Goal: Task Accomplishment & Management: Manage account settings

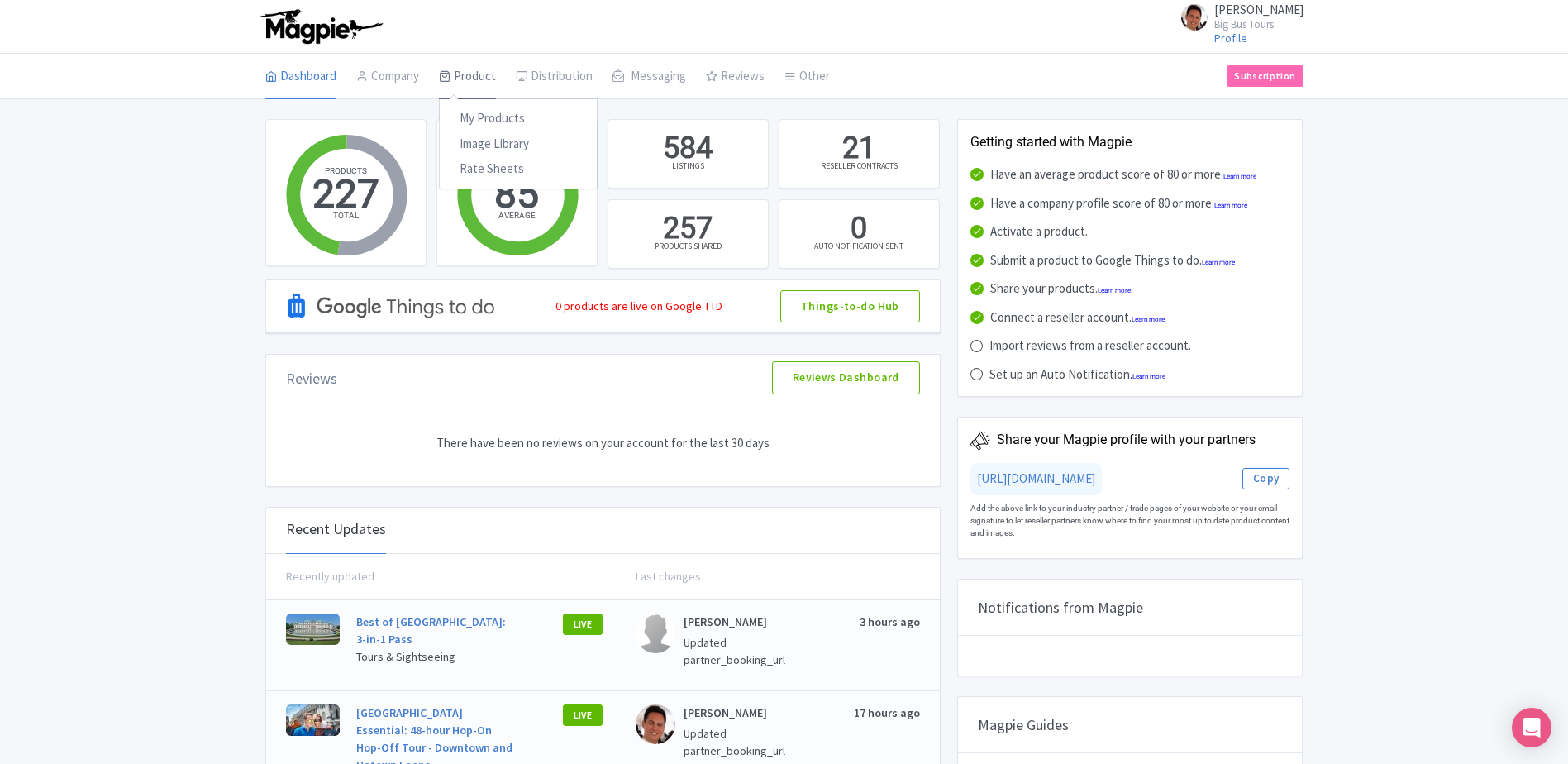
click at [479, 68] on link "Product" at bounding box center [467, 77] width 57 height 46
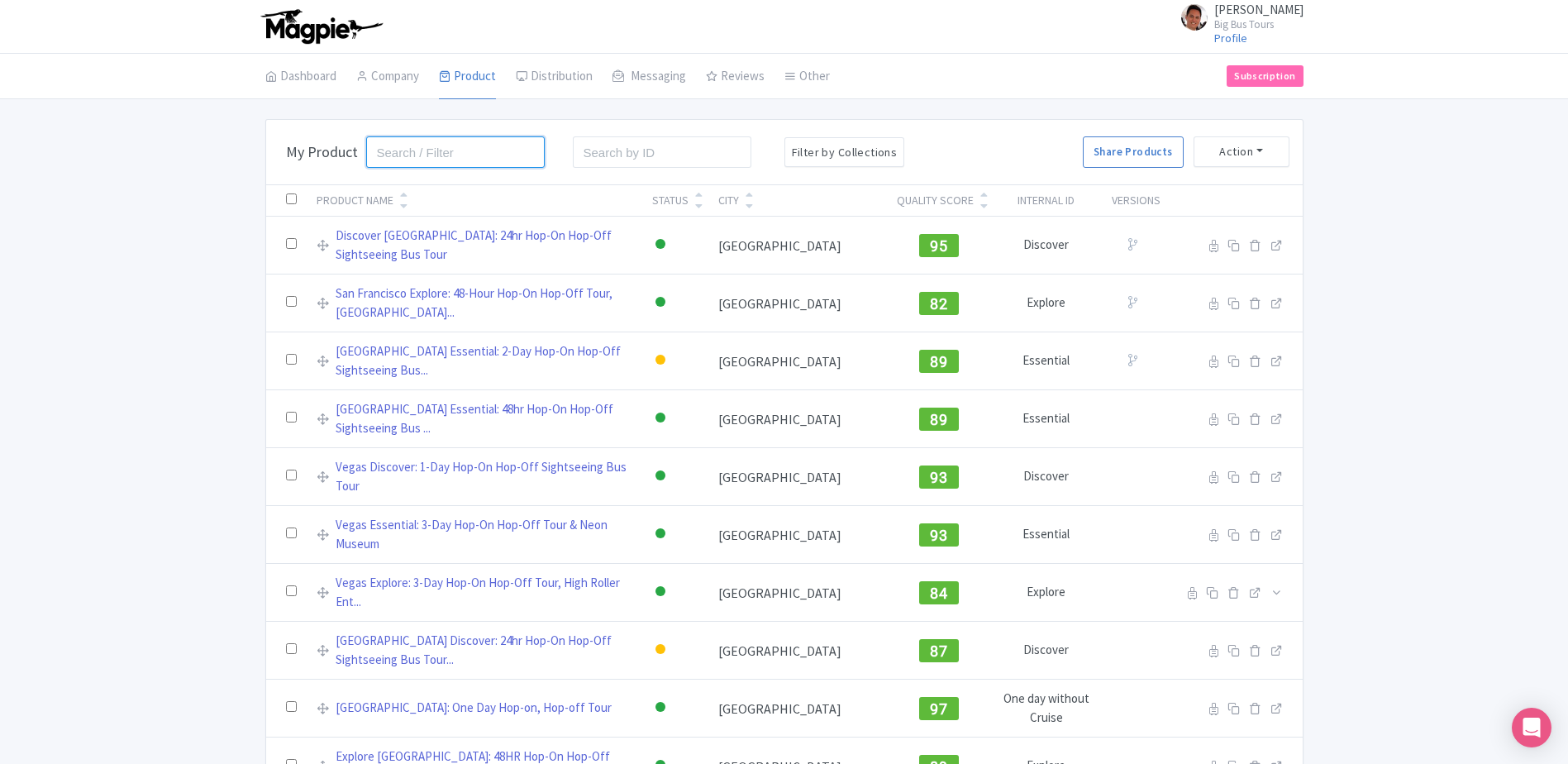
click at [456, 148] on input "search" at bounding box center [455, 152] width 179 height 31
type input "dc"
click button "Search" at bounding box center [0, 0] width 0 height 0
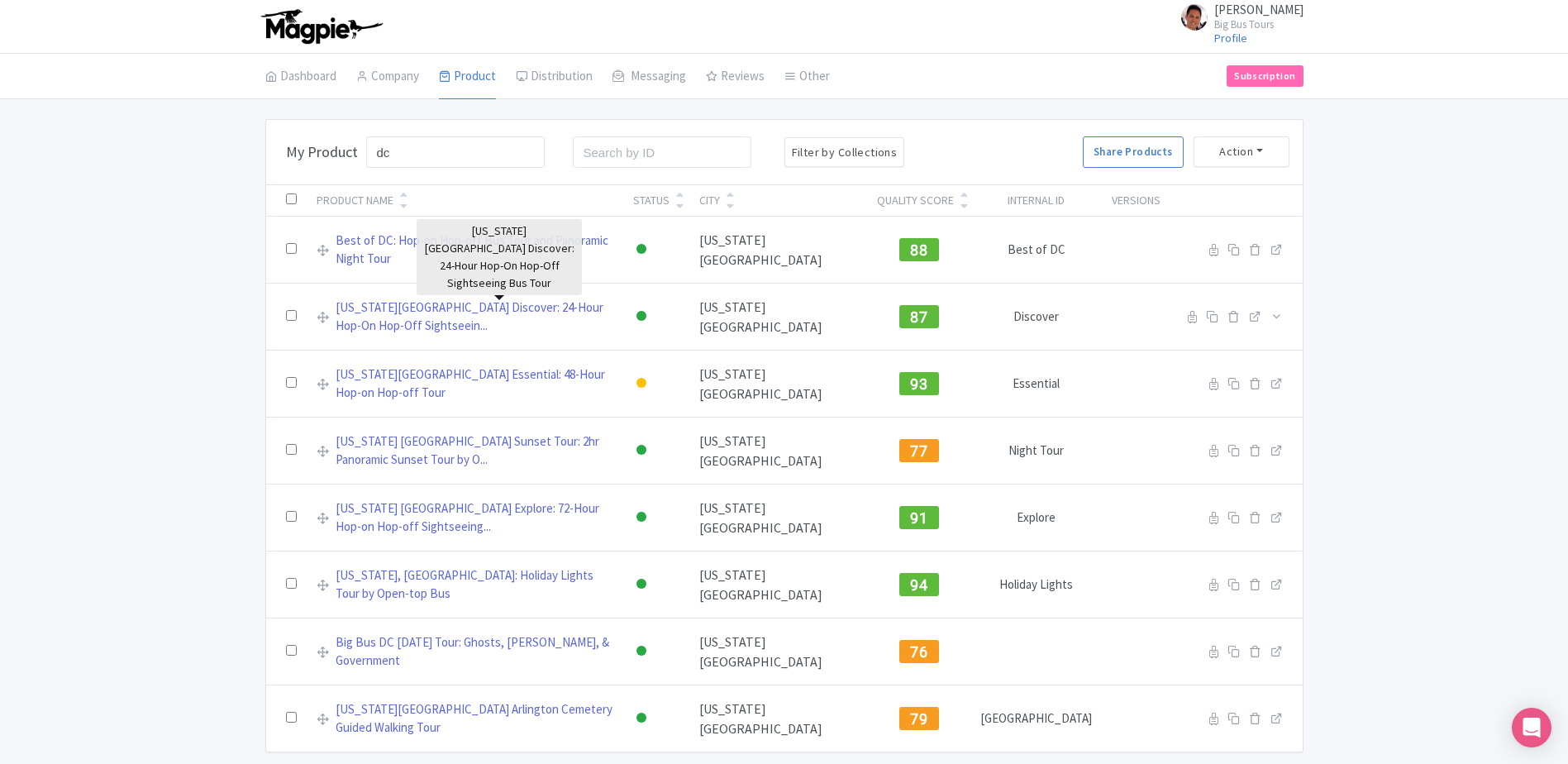
click at [490, 298] on link "[US_STATE][GEOGRAPHIC_DATA] Discover: 24-Hour Hop-On Hop-Off Sightseein..." at bounding box center [474, 317] width 277 height 37
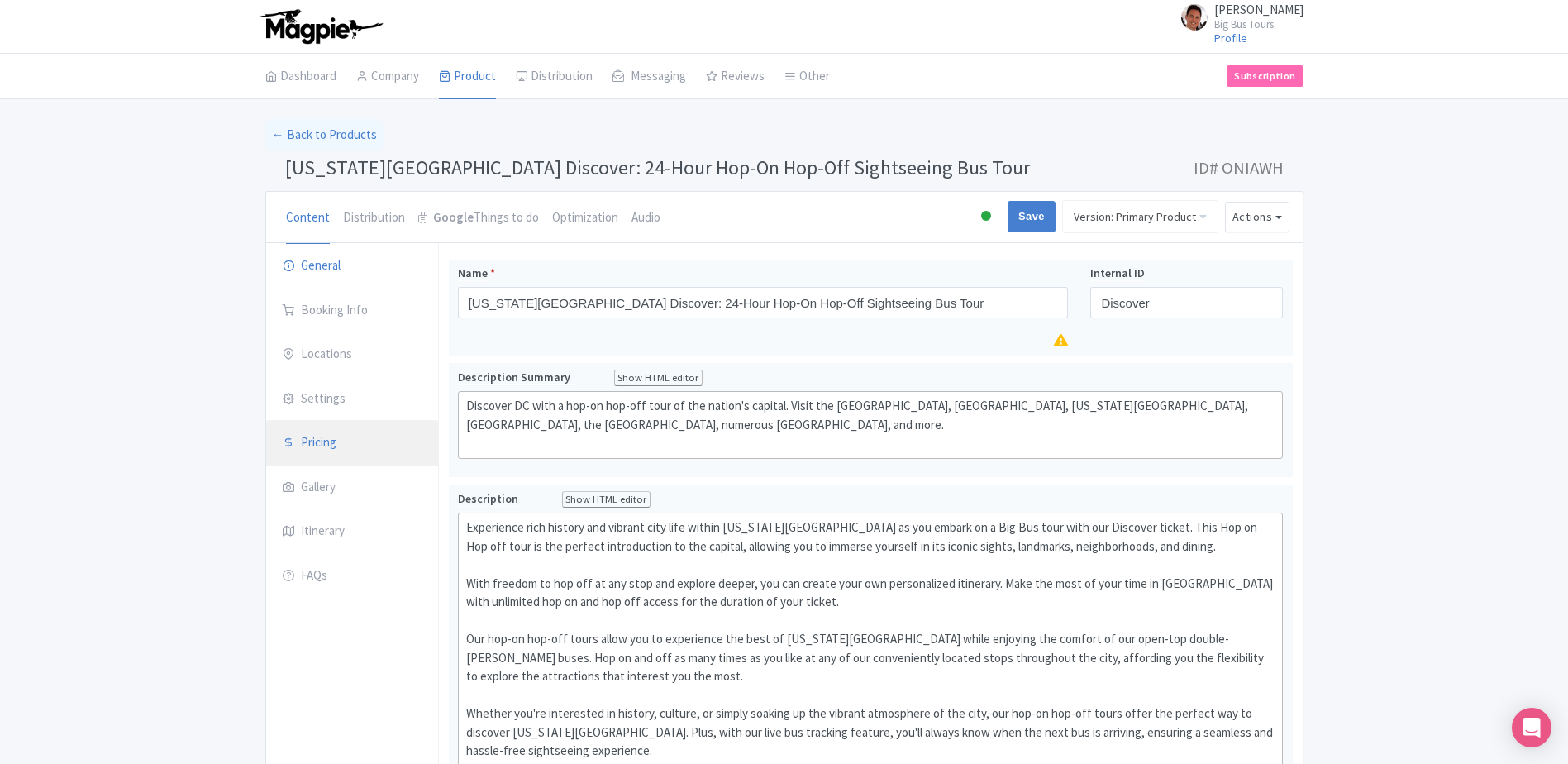
click at [355, 436] on link "Pricing" at bounding box center [352, 442] width 172 height 46
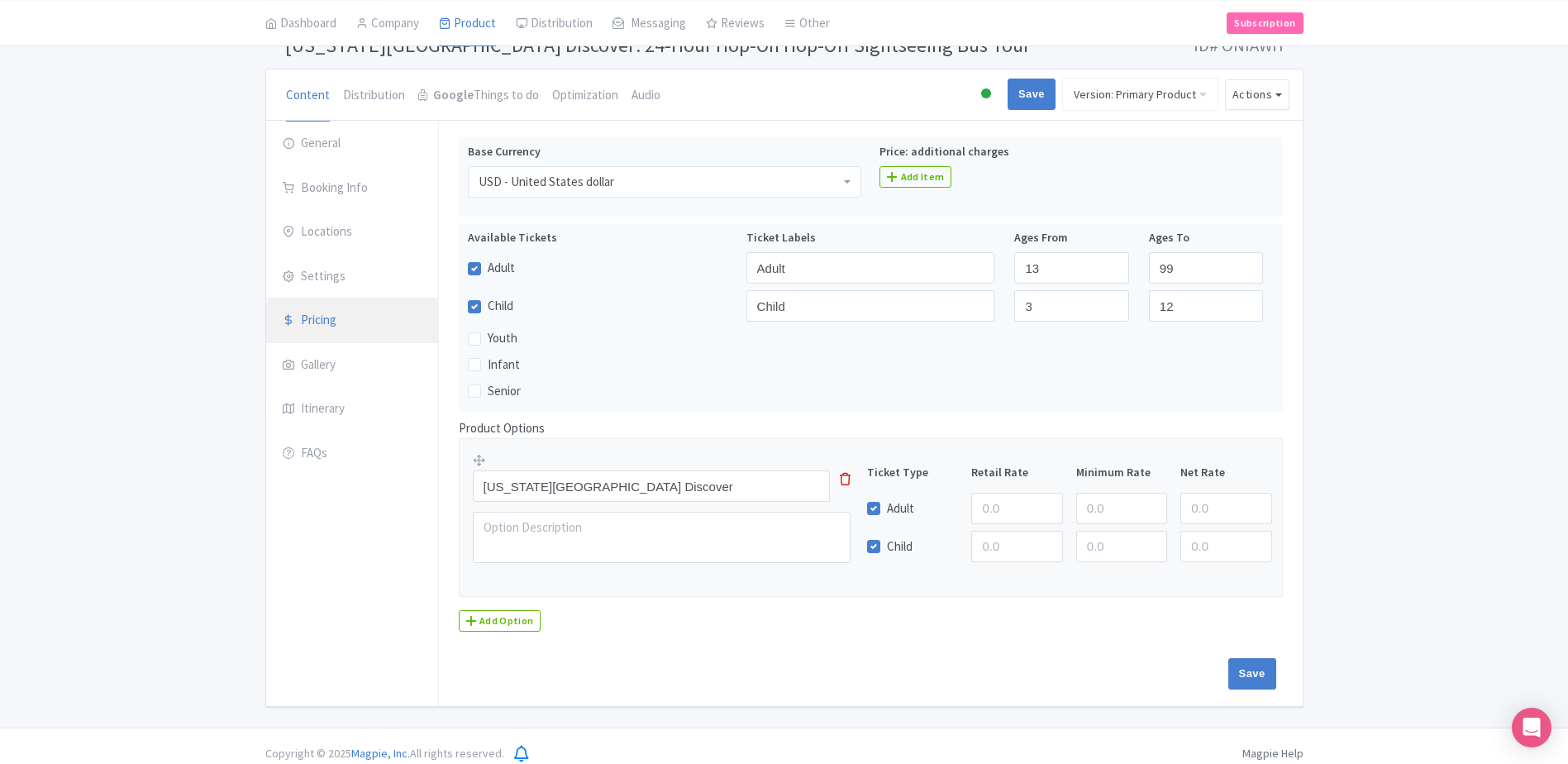
scroll to position [138, 0]
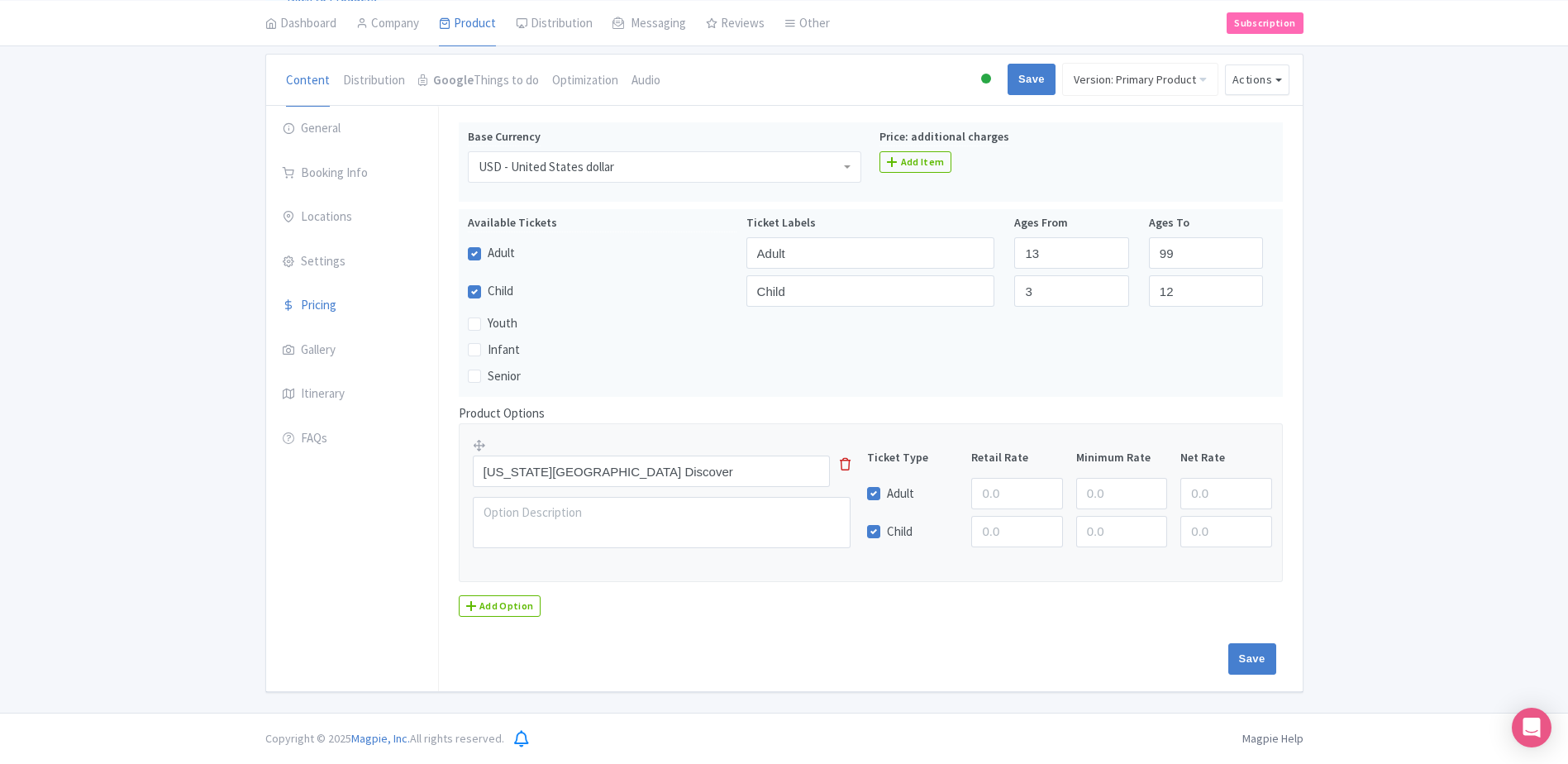
drag, startPoint x: 129, startPoint y: 317, endPoint x: 110, endPoint y: 71, distance: 246.7
click at [129, 317] on div "← Back to Products Washington DC Discover: 24-Hour Hop-On Hop-Off Sightseeing B…" at bounding box center [784, 337] width 1568 height 711
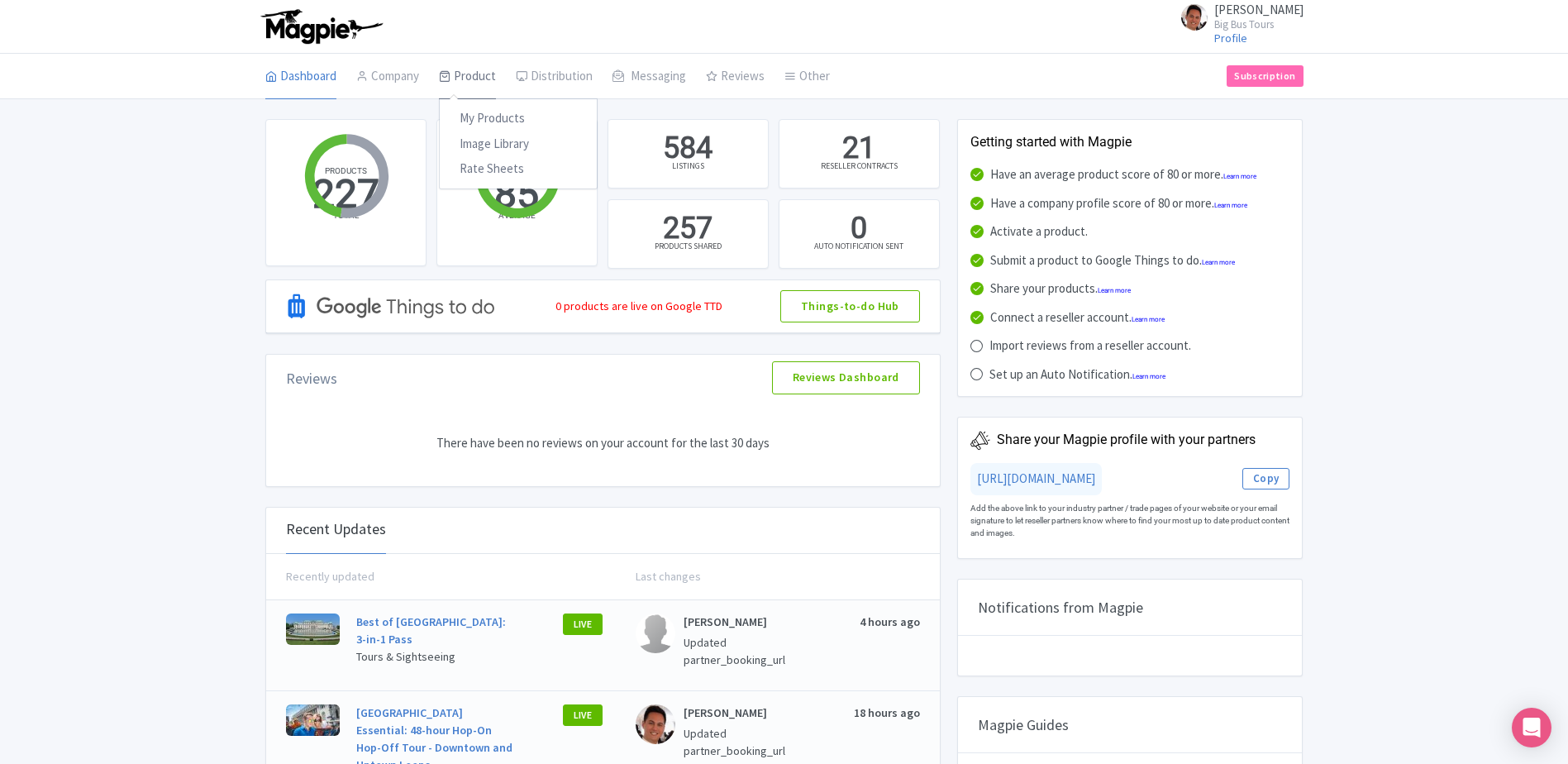
click at [461, 76] on link "Product" at bounding box center [467, 77] width 57 height 46
click at [492, 128] on link "My Products" at bounding box center [518, 119] width 157 height 26
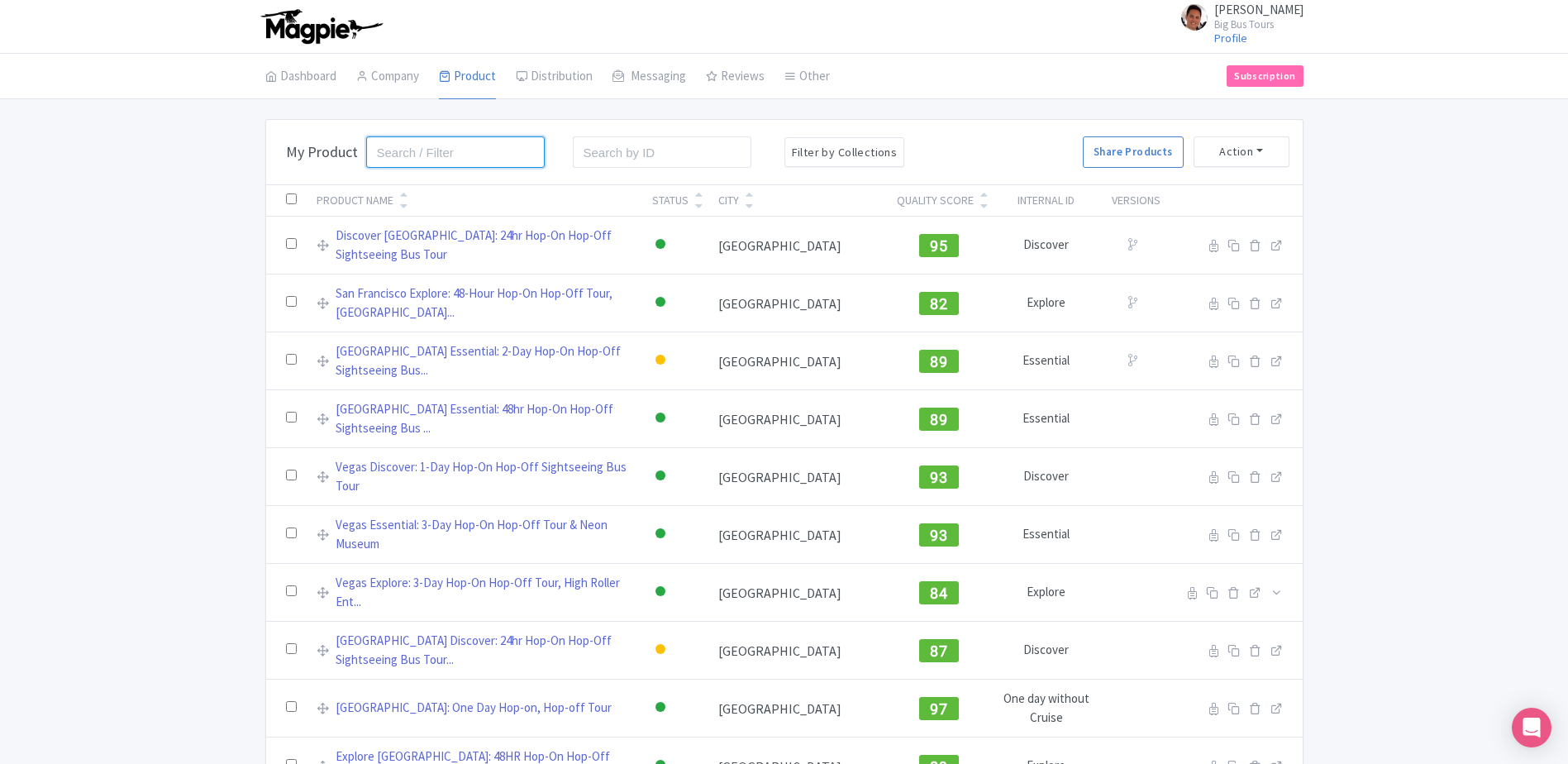
click at [445, 156] on input "search" at bounding box center [455, 152] width 179 height 31
type input "madrid"
click button "Search" at bounding box center [0, 0] width 0 height 0
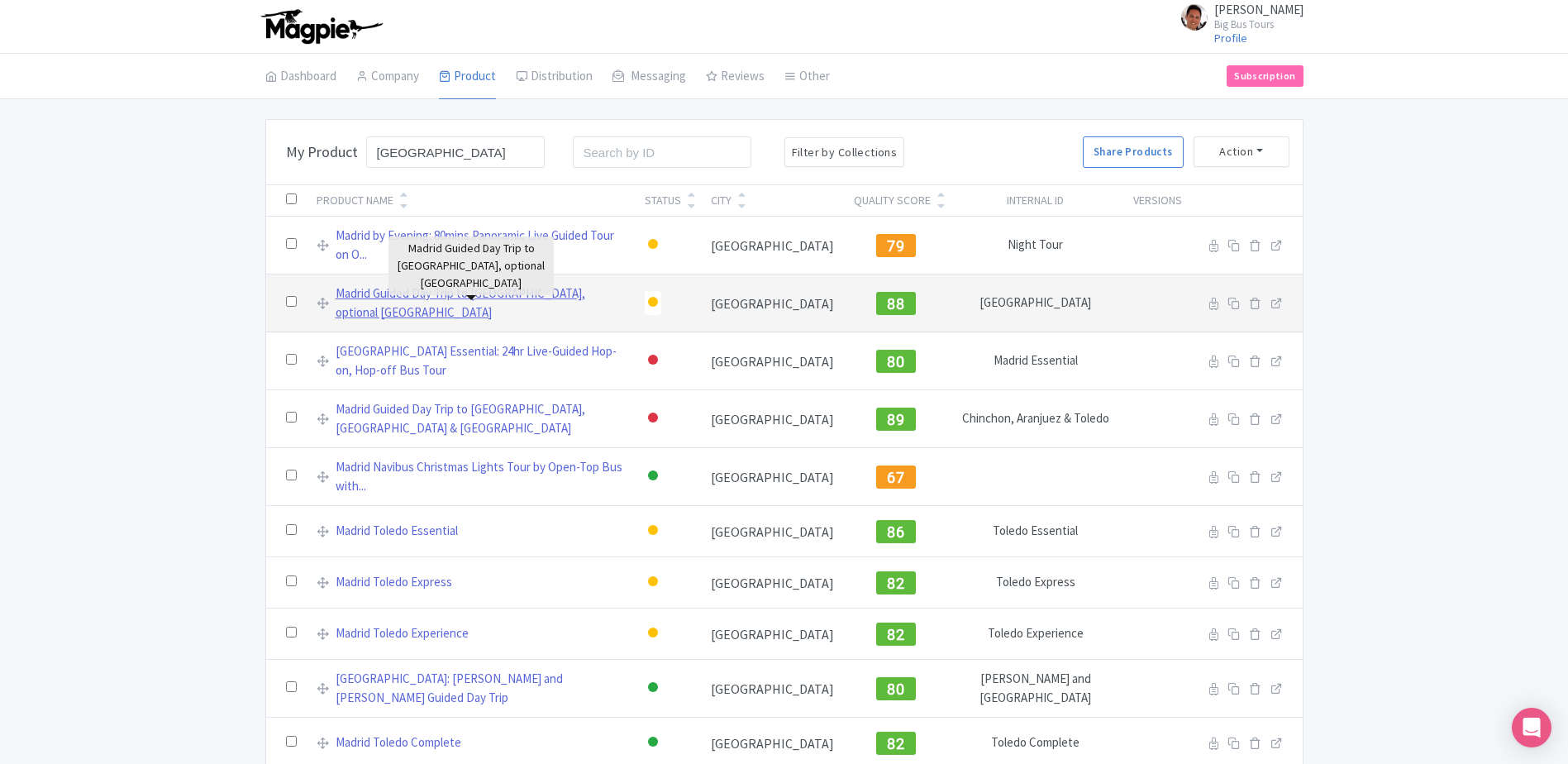
click at [578, 297] on link "Madrid Guided Day Trip to [GEOGRAPHIC_DATA], optional [GEOGRAPHIC_DATA]" at bounding box center [480, 303] width 290 height 37
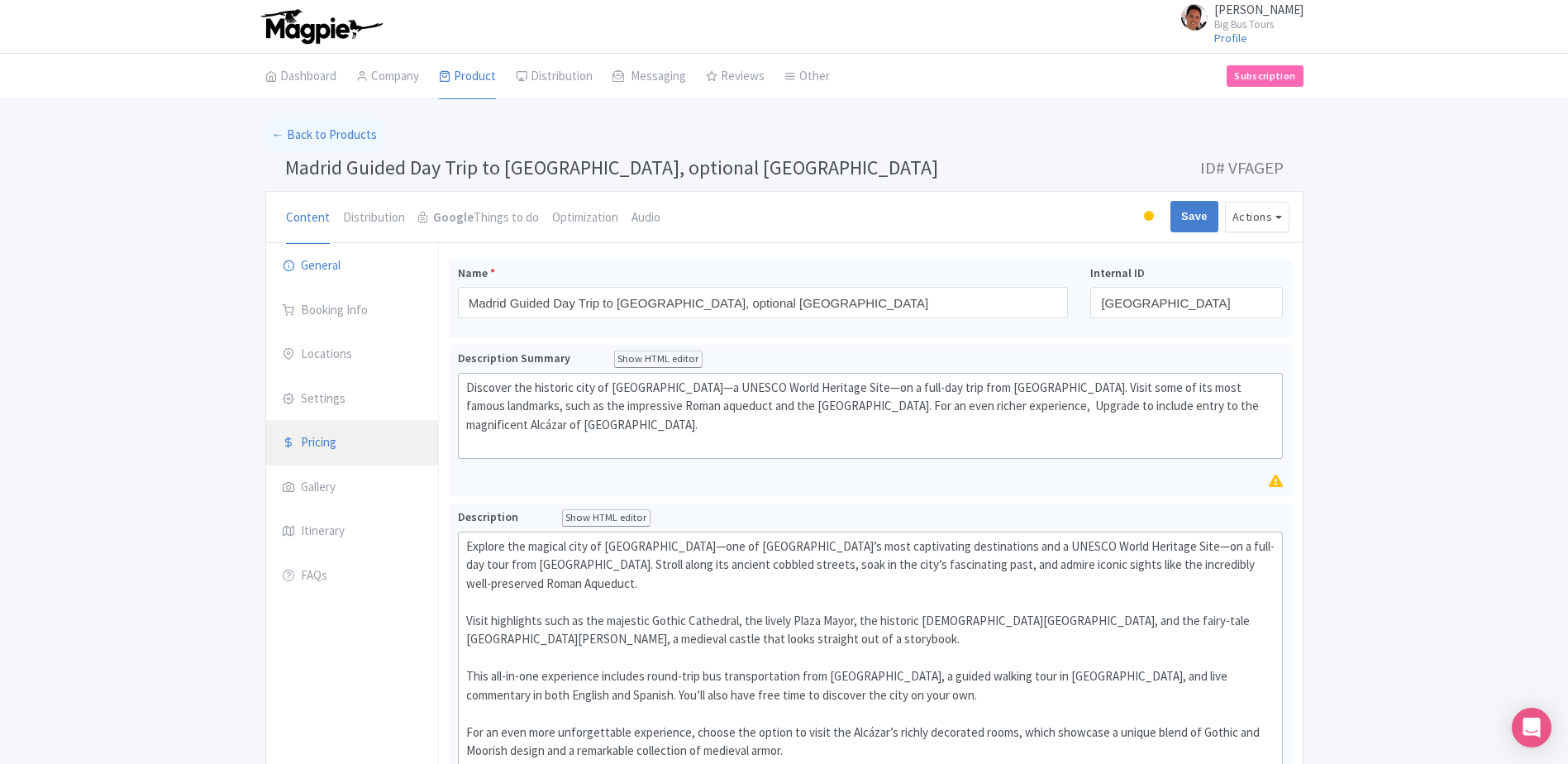
click at [345, 448] on link "Pricing" at bounding box center [352, 442] width 172 height 46
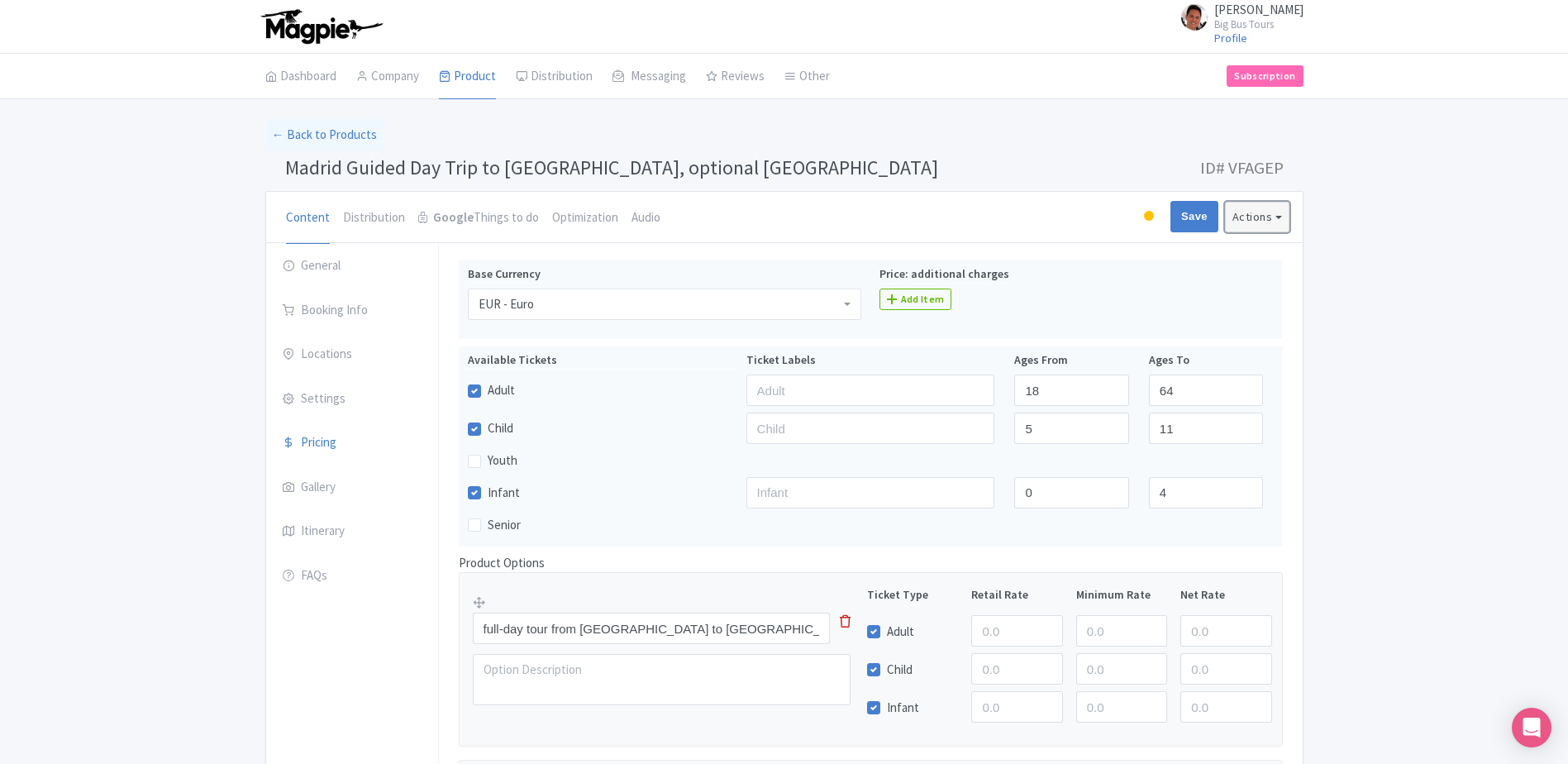
click at [1254, 219] on button "Actions" at bounding box center [1257, 216] width 65 height 30
click at [1096, 288] on link "Industry Partner View" at bounding box center [1064, 288] width 157 height 26
